Goal: Use online tool/utility: Utilize a website feature to perform a specific function

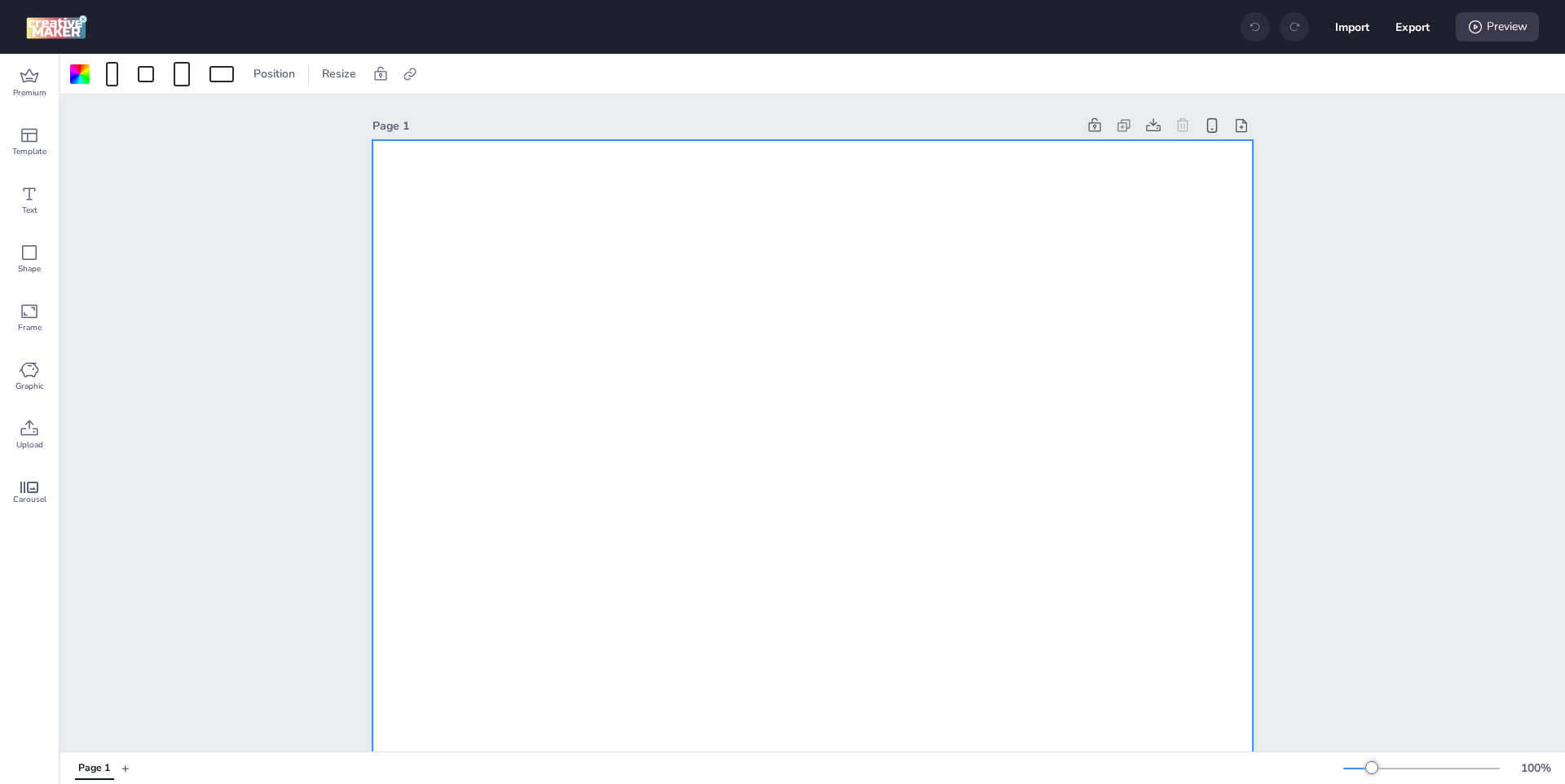
click at [324, 57] on div "Position Resize" at bounding box center [812, 73] width 1505 height 40
click at [325, 72] on span "Resize" at bounding box center [339, 74] width 41 height 17
click at [197, 73] on div at bounding box center [154, 74] width 174 height 26
click at [189, 73] on div at bounding box center [181, 74] width 16 height 25
click at [171, 172] on button "320 x 480 px" at bounding box center [175, 173] width 82 height 24
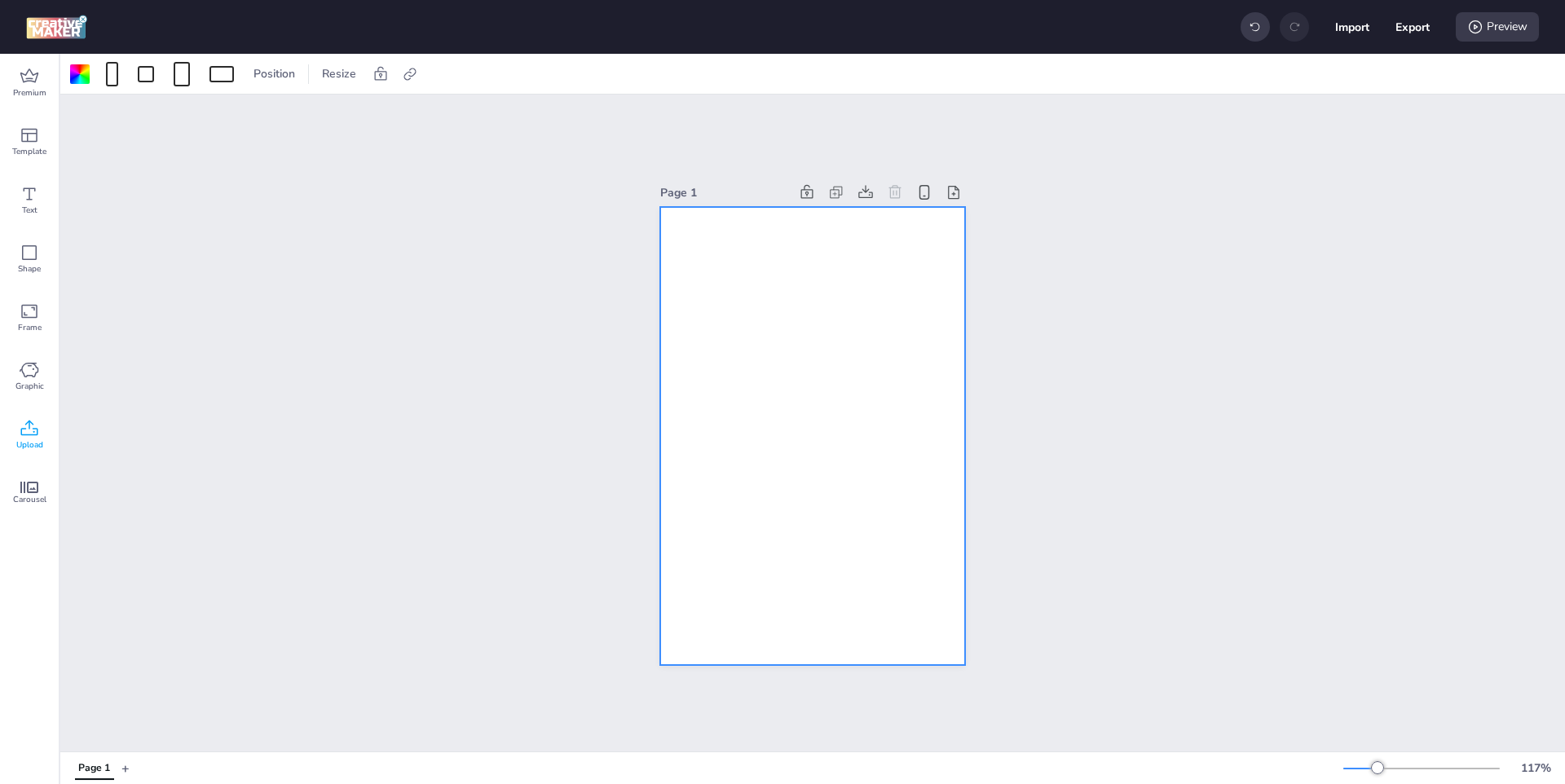
click at [36, 432] on icon at bounding box center [29, 429] width 20 height 20
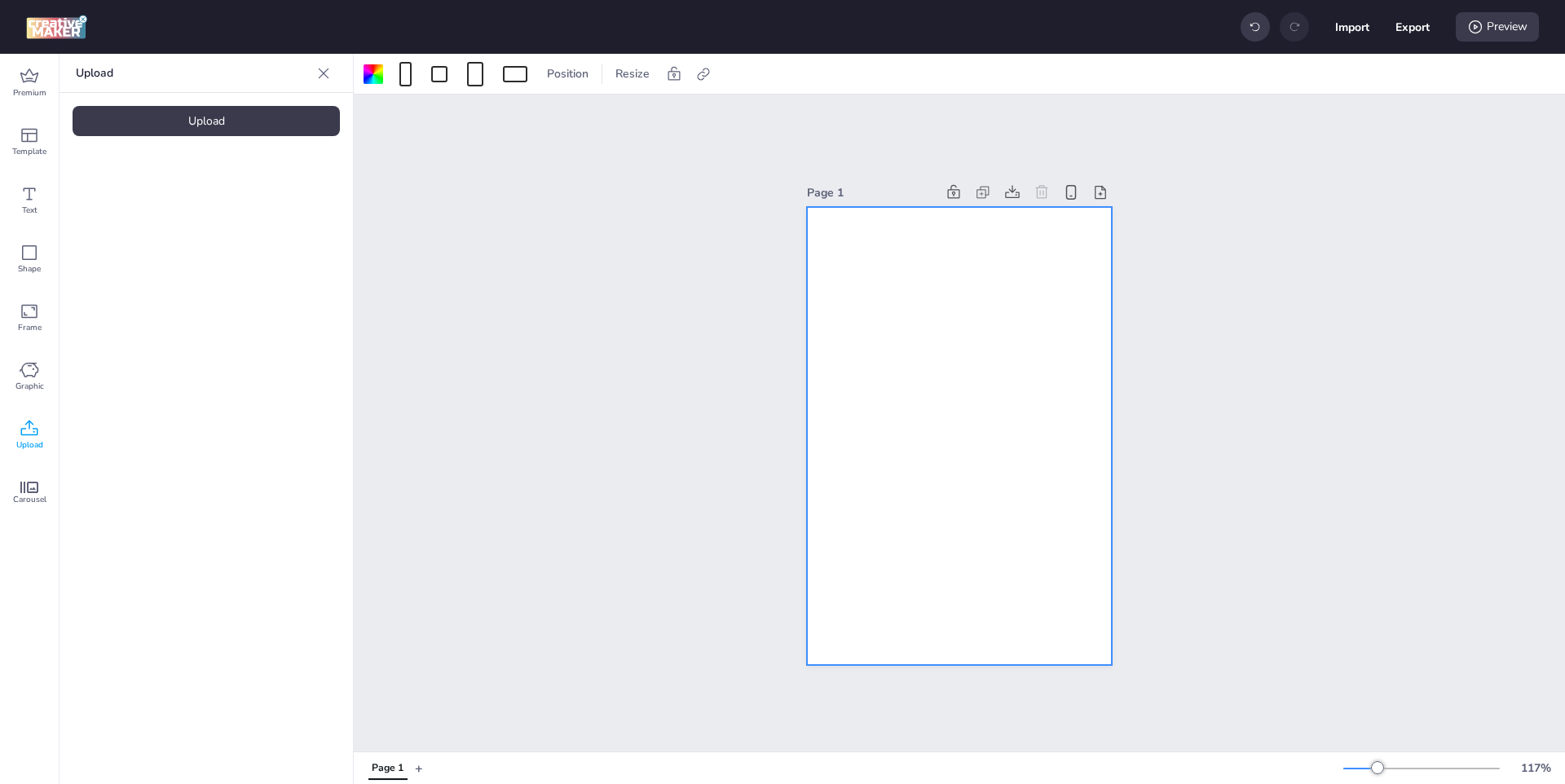
click at [232, 128] on div "Upload" at bounding box center [206, 121] width 267 height 30
click at [151, 219] on img at bounding box center [137, 228] width 100 height 17
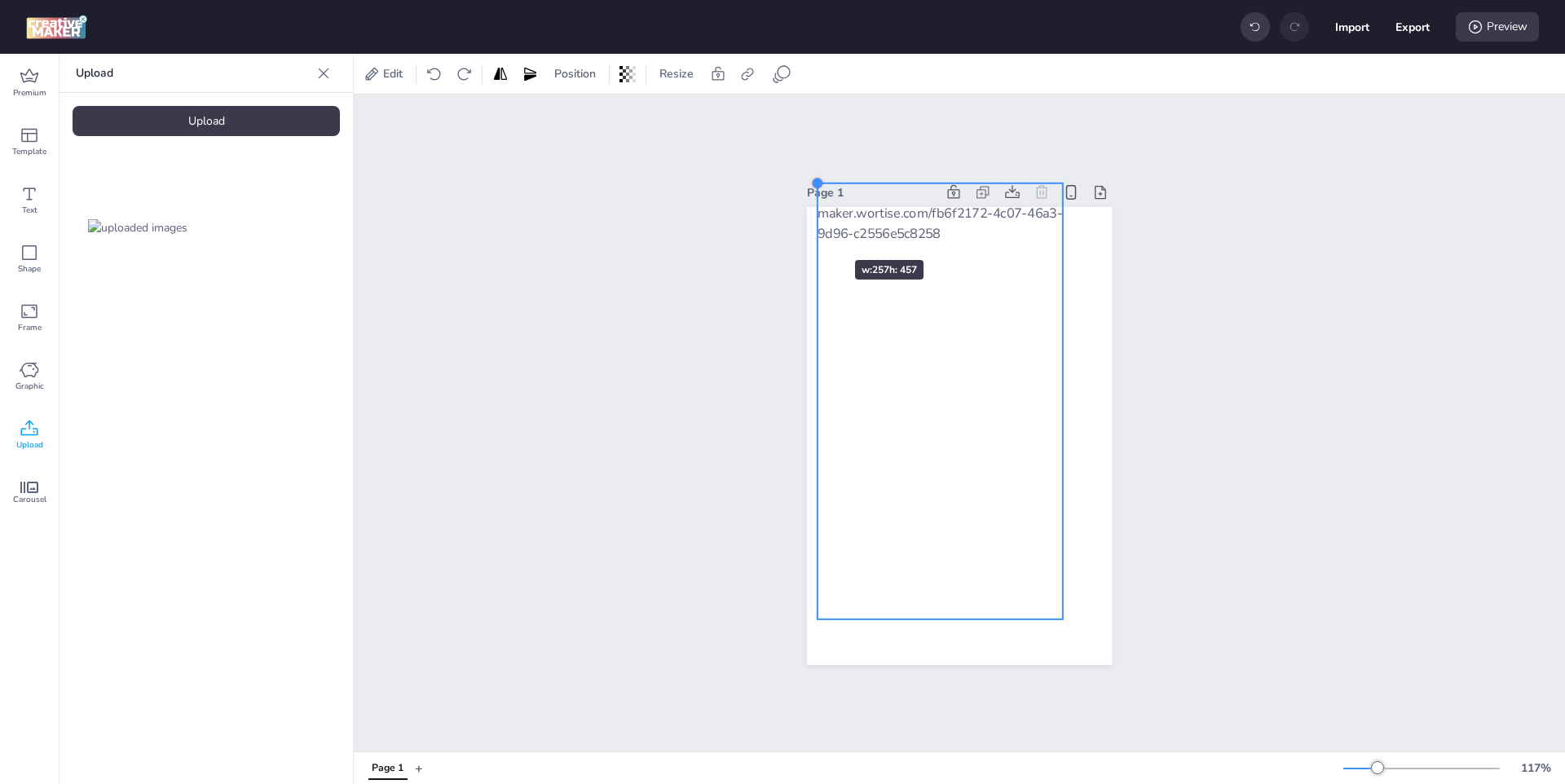
drag, startPoint x: 845, startPoint y: 245, endPoint x: 806, endPoint y: 233, distance: 40.8
click at [807, 233] on div at bounding box center [959, 435] width 304 height 458
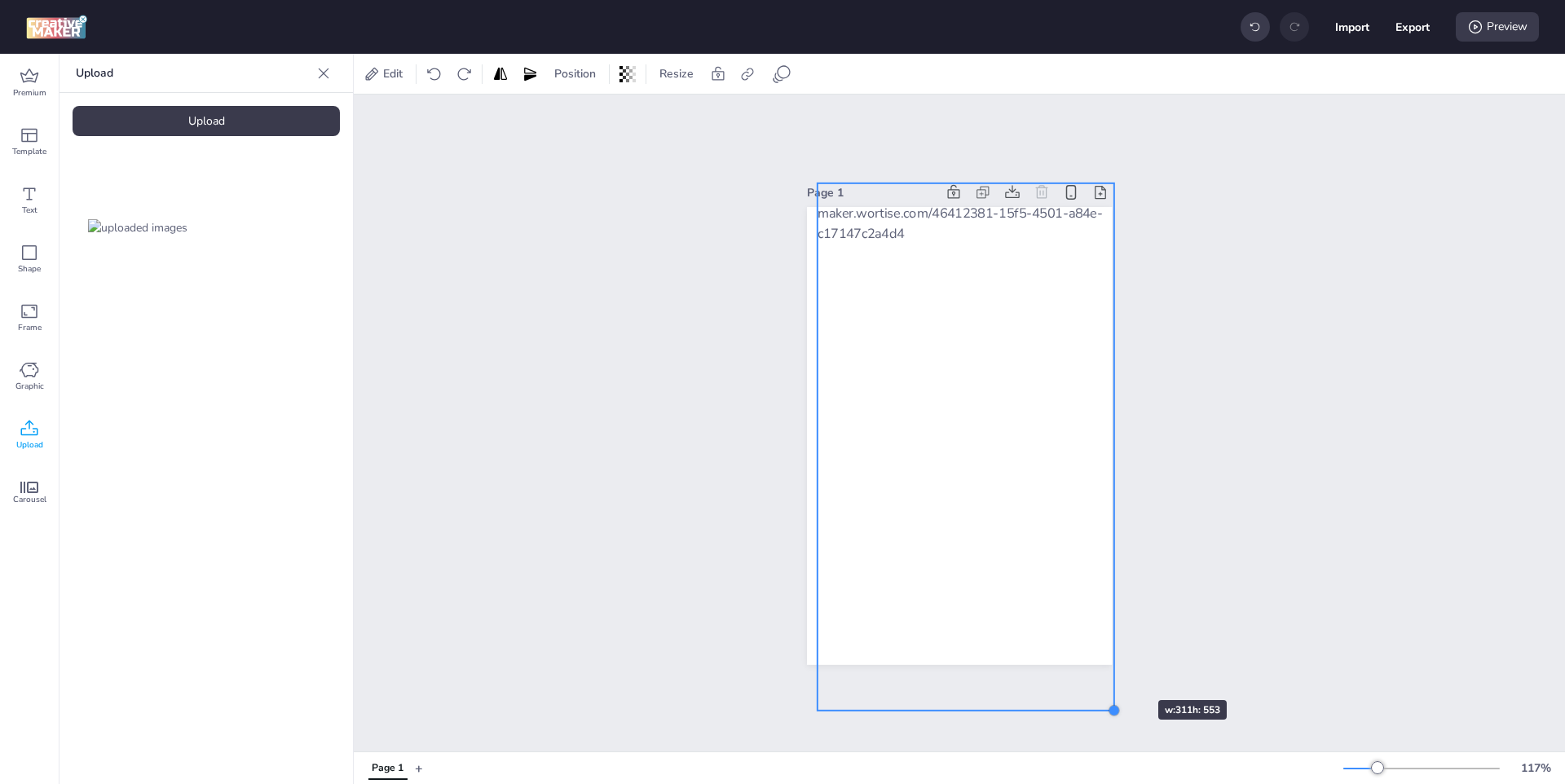
drag, startPoint x: 1058, startPoint y: 612, endPoint x: 1109, endPoint y: 671, distance: 78.0
click at [1109, 671] on div "Page 1" at bounding box center [959, 423] width 396 height 523
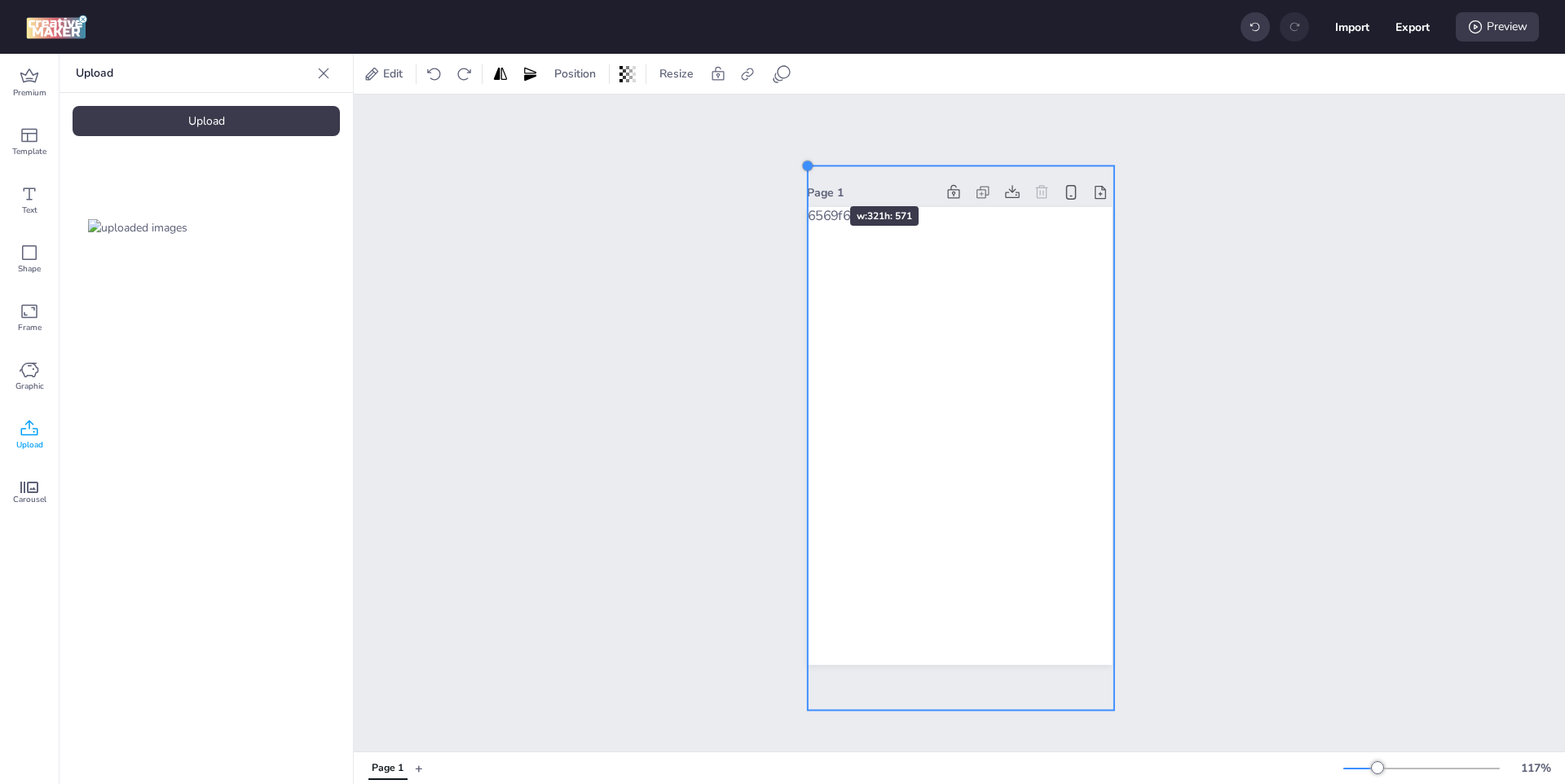
drag, startPoint x: 811, startPoint y: 179, endPoint x: 801, endPoint y: 177, distance: 10.2
click at [807, 177] on div "Page 1" at bounding box center [959, 423] width 304 height 523
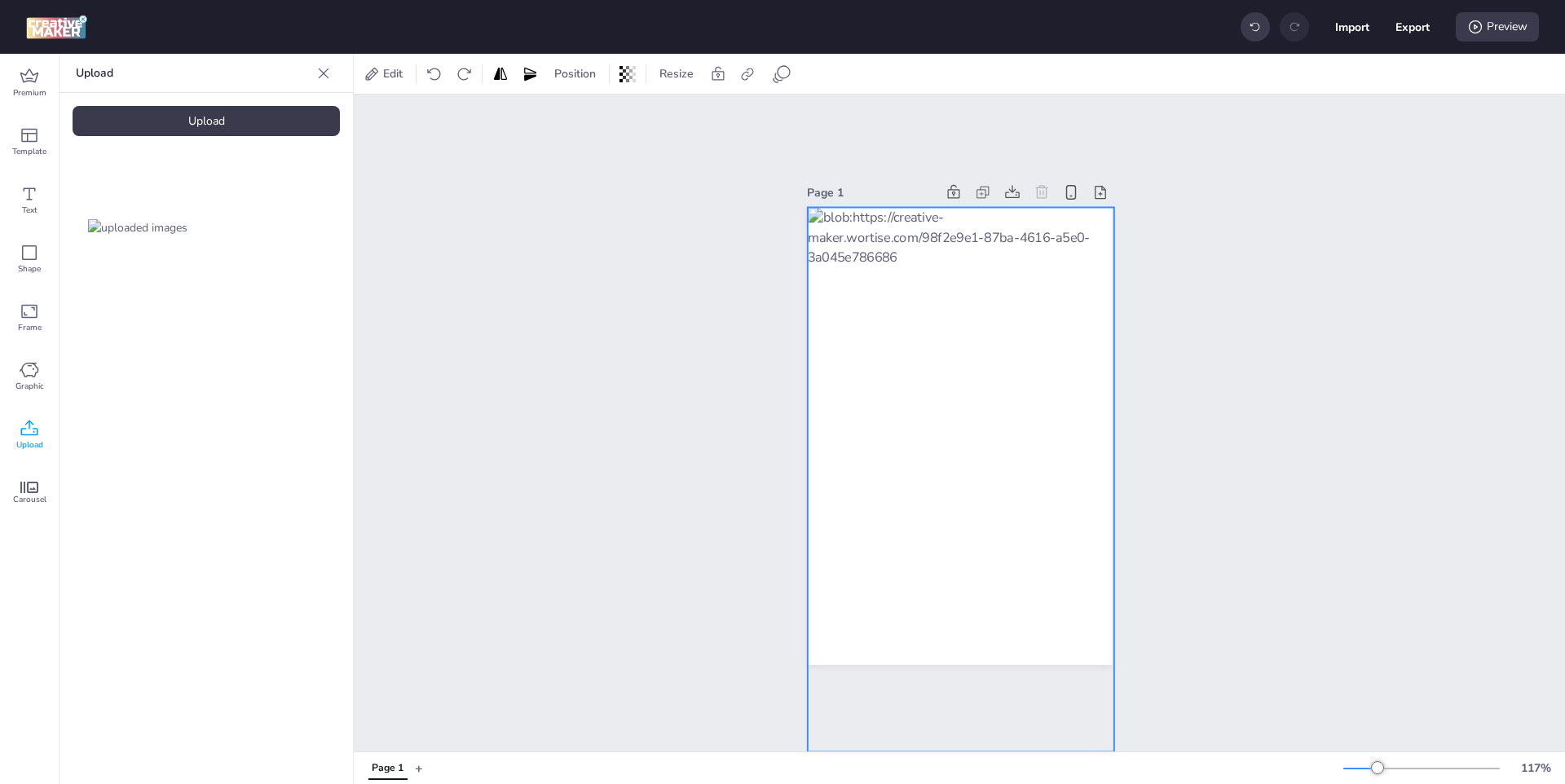
drag, startPoint x: 960, startPoint y: 453, endPoint x: 960, endPoint y: 495, distance: 42.0
click at [960, 495] on div at bounding box center [961, 480] width 306 height 544
click at [1209, 524] on div "Page 1" at bounding box center [959, 423] width 1211 height 656
click at [889, 316] on div at bounding box center [961, 480] width 306 height 544
click at [681, 79] on span "Resize" at bounding box center [676, 74] width 41 height 17
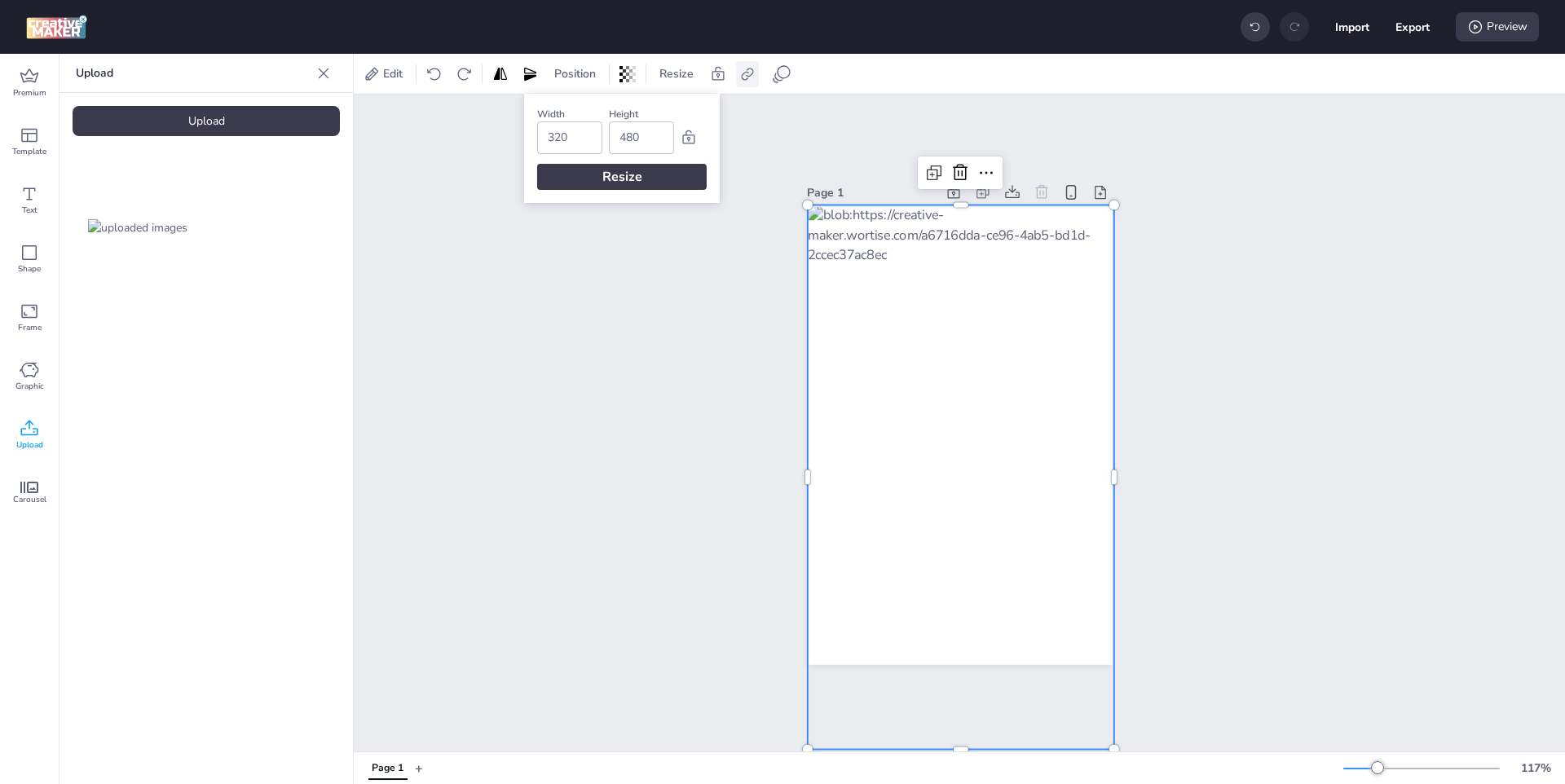
click at [745, 66] on icon at bounding box center [747, 74] width 16 height 16
click at [689, 118] on label "Activate hyperlink" at bounding box center [632, 116] width 122 height 29
click at [586, 118] on input "Activate hyperlink" at bounding box center [580, 122] width 10 height 10
checkbox input "true"
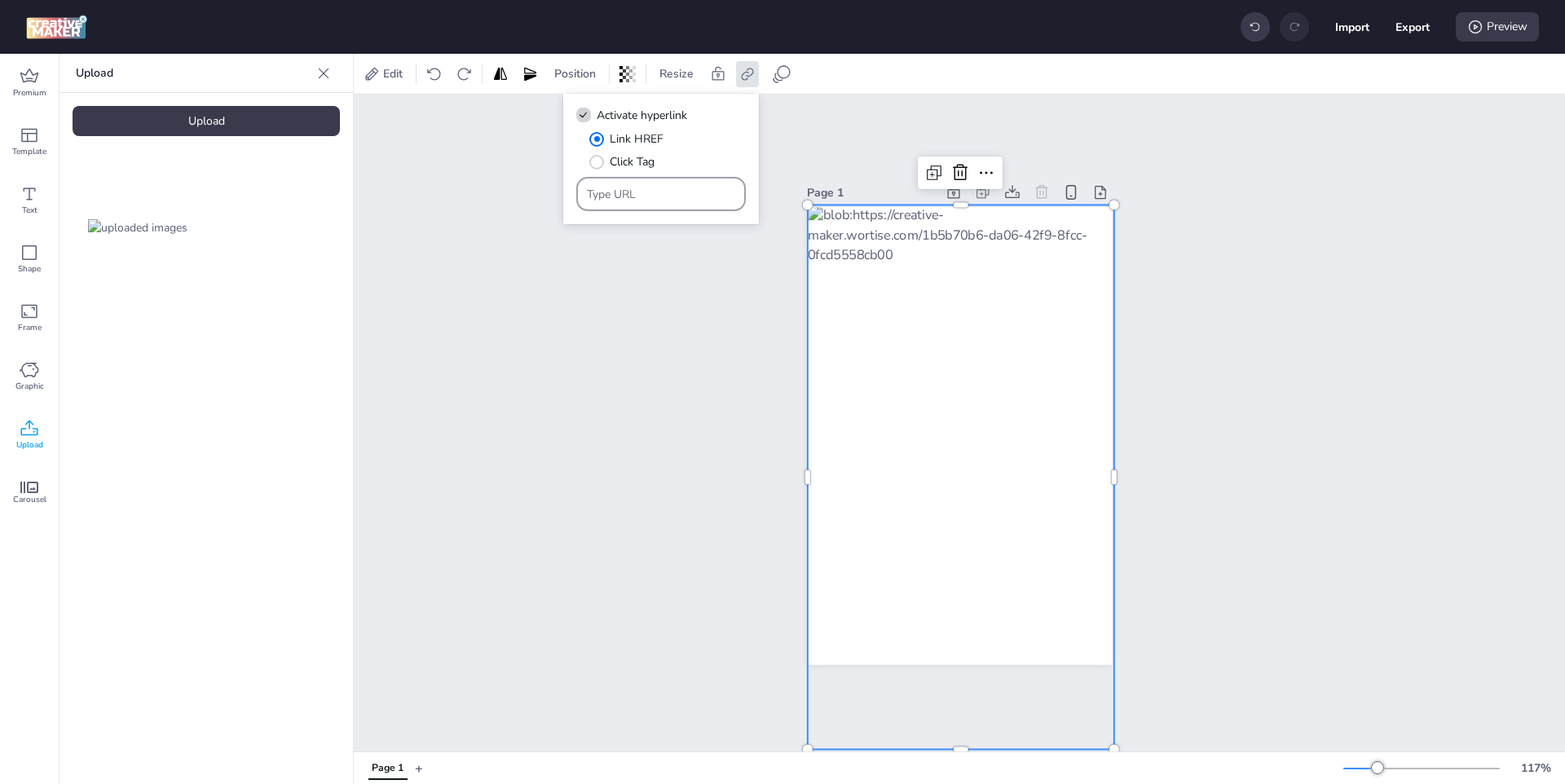
click at [640, 202] on input "Type URL" at bounding box center [661, 194] width 149 height 17
paste input "[DOMAIN_NAME][URL]"
type input "[DOMAIN_NAME][URL]"
click at [633, 321] on div "Page 1" at bounding box center [959, 423] width 1211 height 656
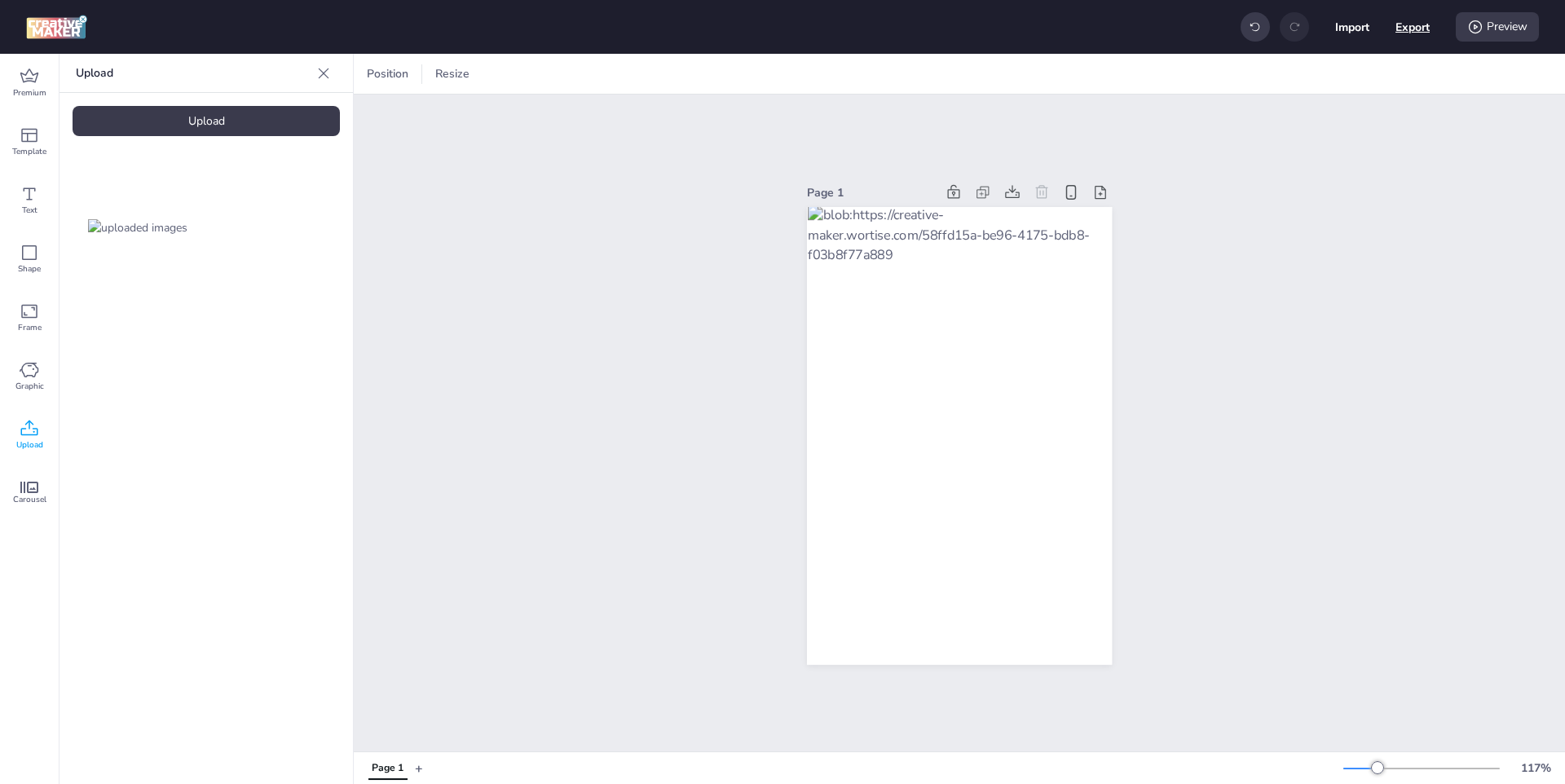
click at [1408, 26] on button "Export" at bounding box center [1412, 26] width 34 height 34
select select "html"
click at [1295, 140] on button "Download" at bounding box center [1340, 132] width 153 height 32
